Goal: Task Accomplishment & Management: Manage account settings

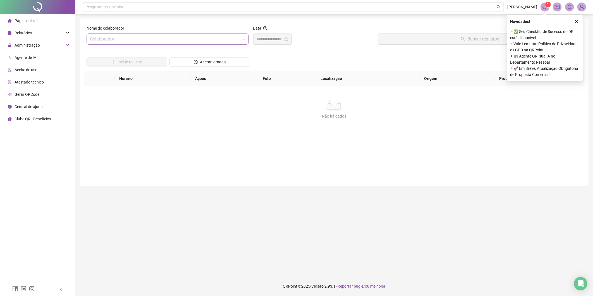
click at [165, 40] on input "search" at bounding box center [165, 39] width 150 height 11
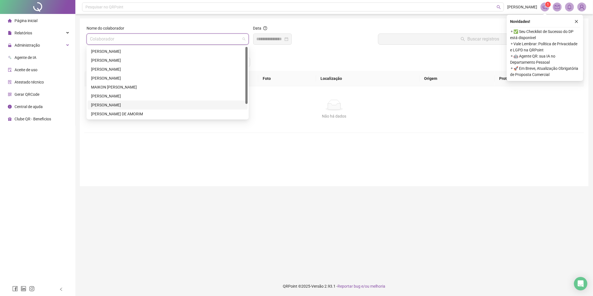
click at [116, 104] on div "[PERSON_NAME]" at bounding box center [167, 105] width 153 height 6
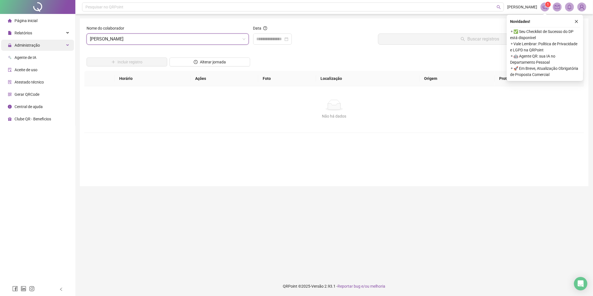
click at [34, 46] on span "Administração" at bounding box center [27, 45] width 25 height 4
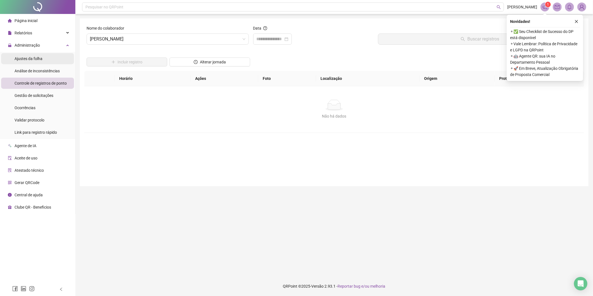
click at [36, 59] on span "Ajustes da folha" at bounding box center [29, 58] width 28 height 4
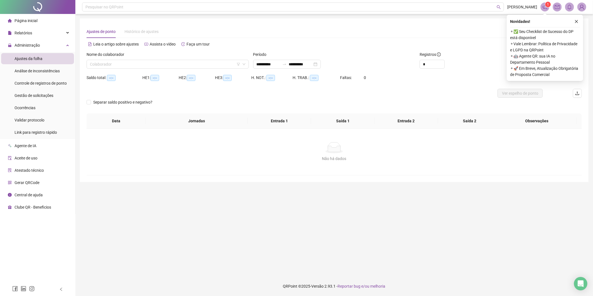
type input "**********"
click at [188, 62] on input "search" at bounding box center [165, 64] width 150 height 8
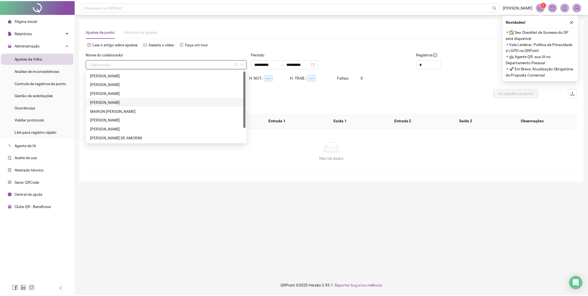
scroll to position [18, 0]
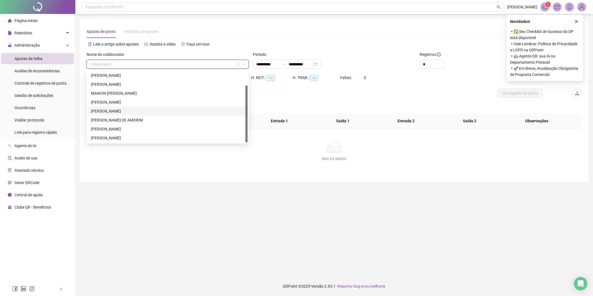
click at [130, 109] on div "[PERSON_NAME]" at bounding box center [167, 111] width 153 height 6
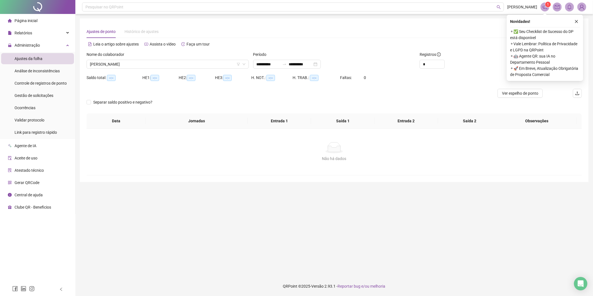
drag, startPoint x: 574, startPoint y: 18, endPoint x: 570, endPoint y: 23, distance: 5.9
click at [572, 21] on div "Novidades !" at bounding box center [545, 21] width 70 height 7
click at [442, 63] on icon "up" at bounding box center [442, 62] width 2 height 1
type input "*"
click at [442, 63] on icon "up" at bounding box center [442, 62] width 2 height 1
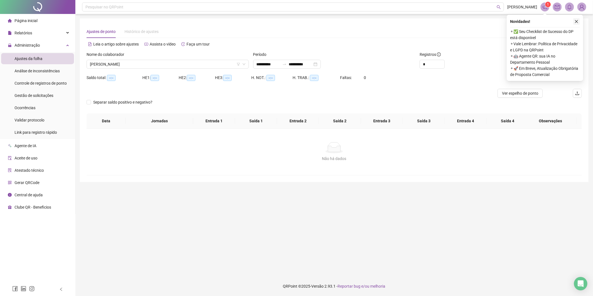
click at [577, 22] on icon "close" at bounding box center [576, 22] width 4 height 4
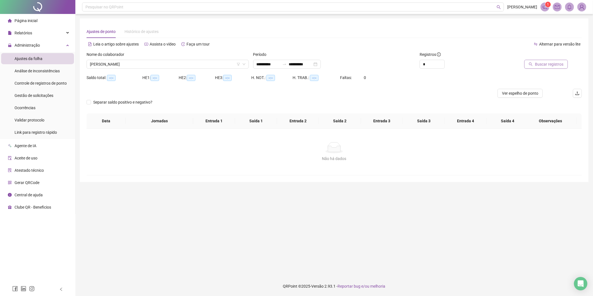
click at [552, 68] on button "Buscar registros" at bounding box center [546, 64] width 44 height 9
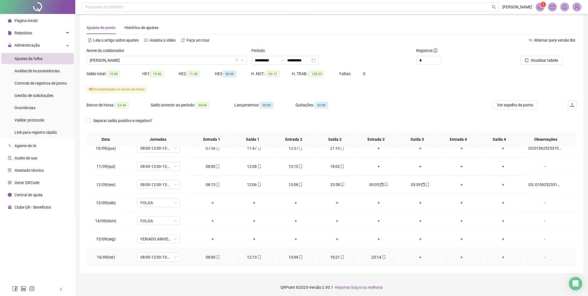
scroll to position [5, 0]
click at [311, 61] on input "**********" at bounding box center [298, 59] width 23 height 6
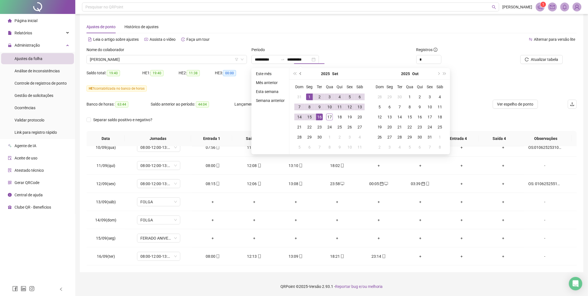
click at [300, 74] on button "prev-year" at bounding box center [301, 73] width 6 height 11
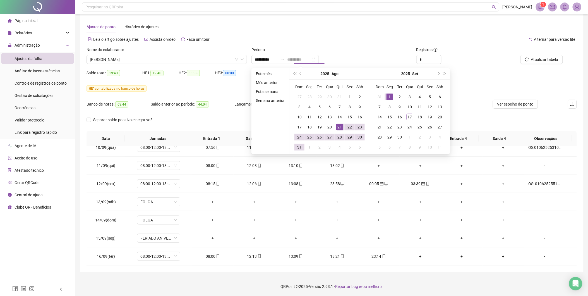
type input "**********"
click at [339, 126] on div "21" at bounding box center [339, 127] width 7 height 7
click at [411, 115] on div "17" at bounding box center [410, 117] width 7 height 7
type input "**********"
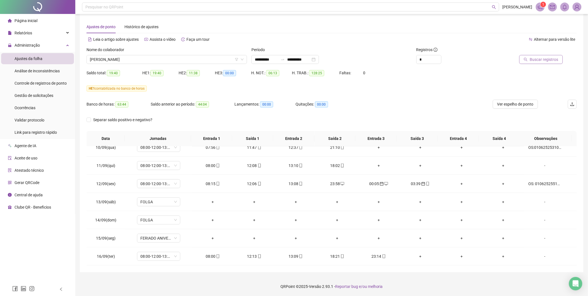
click at [535, 56] on span "Buscar registros" at bounding box center [544, 59] width 28 height 6
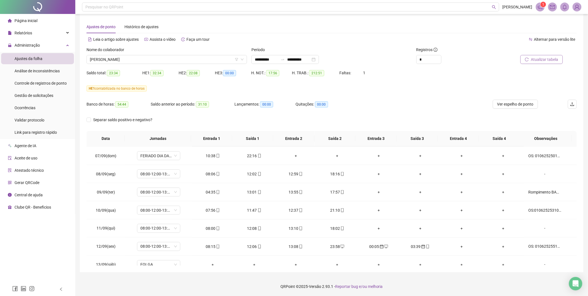
scroll to position [389, 0]
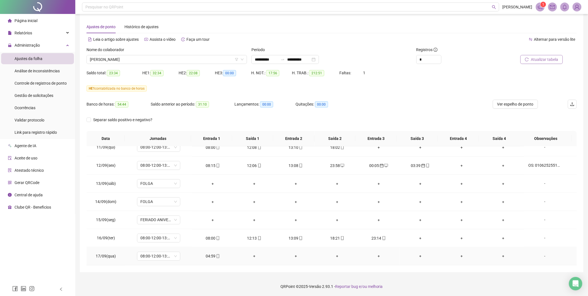
click at [210, 257] on div "04:59" at bounding box center [212, 256] width 33 height 6
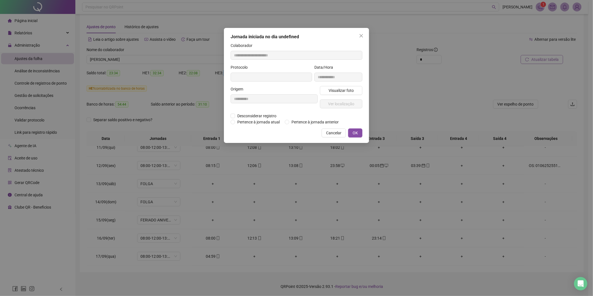
type input "**********"
click at [353, 132] on span "OK" at bounding box center [354, 133] width 5 height 6
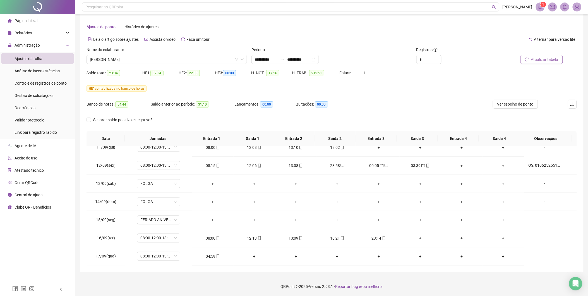
click at [540, 60] on span "Atualizar tabela" at bounding box center [544, 59] width 27 height 6
click at [213, 56] on span "[PERSON_NAME]" at bounding box center [167, 59] width 154 height 8
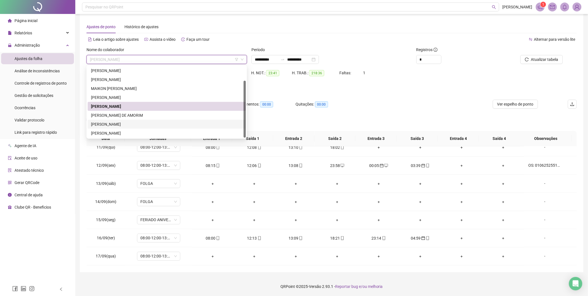
click at [121, 122] on div "[PERSON_NAME]" at bounding box center [167, 124] width 152 height 6
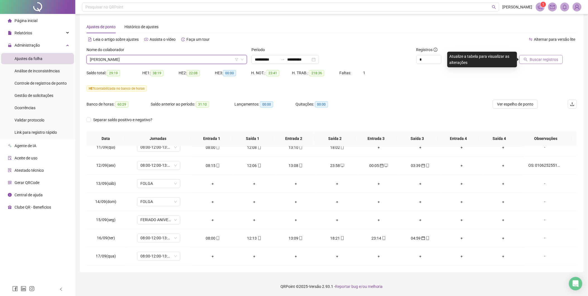
click at [540, 56] on span "Buscar registros" at bounding box center [544, 59] width 28 height 6
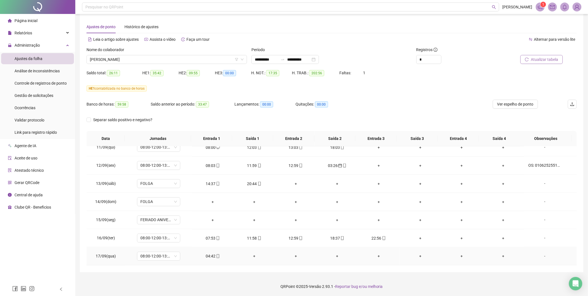
click at [208, 257] on div "04:42" at bounding box center [212, 256] width 33 height 6
type input "**********"
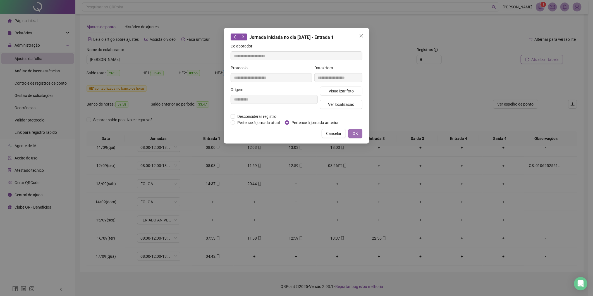
click at [355, 135] on span "OK" at bounding box center [354, 133] width 5 height 6
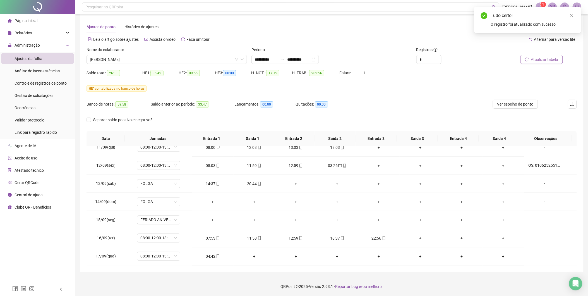
click at [541, 55] on button "Atualizar tabela" at bounding box center [541, 59] width 42 height 9
